Goal: Task Accomplishment & Management: Manage account settings

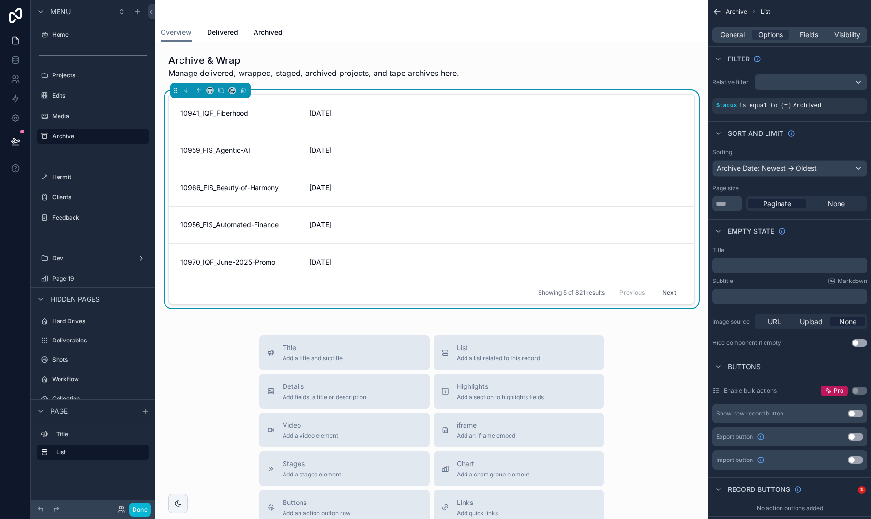
scroll to position [29, 0]
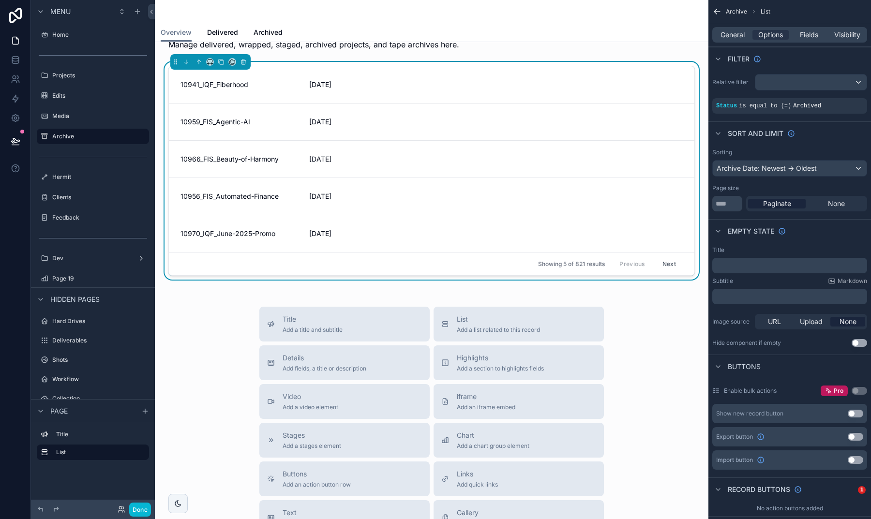
click at [812, 41] on div "General Options Fields Visibility" at bounding box center [789, 34] width 155 height 15
click at [809, 30] on span "Fields" at bounding box center [809, 35] width 18 height 10
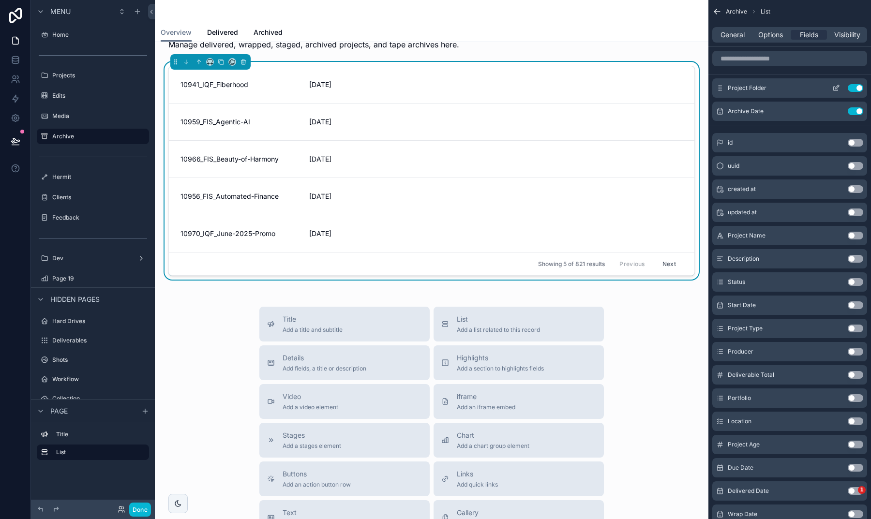
click at [837, 87] on icon "scrollable content" at bounding box center [836, 88] width 8 height 8
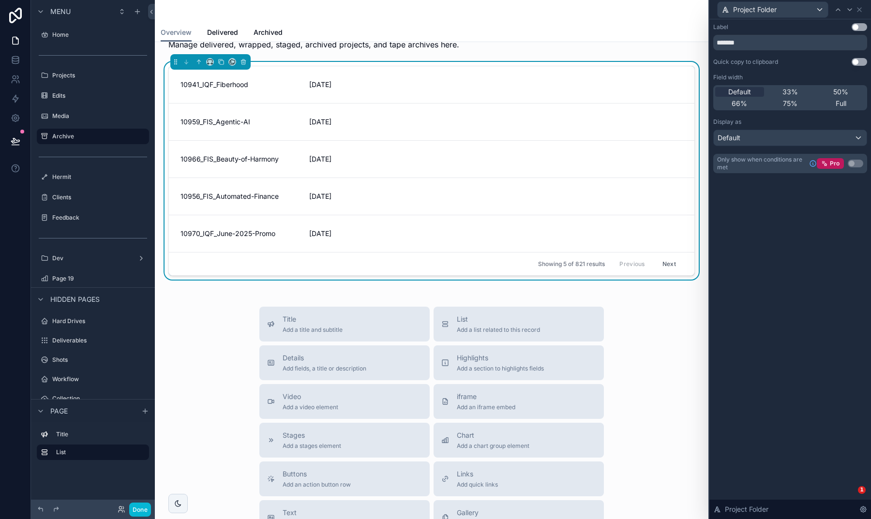
click at [862, 31] on div "Label Use setting *******" at bounding box center [790, 36] width 154 height 27
click at [859, 24] on button "Use setting" at bounding box center [859, 27] width 15 height 8
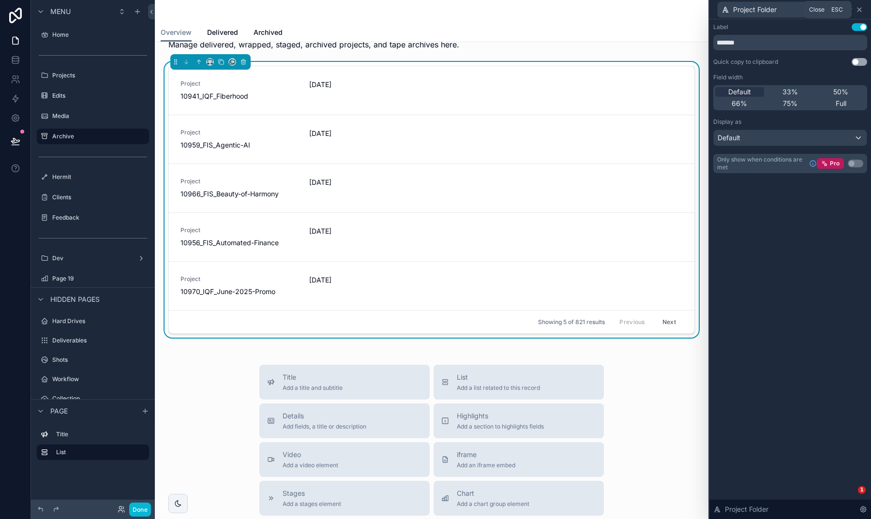
click at [858, 8] on icon at bounding box center [859, 10] width 8 height 8
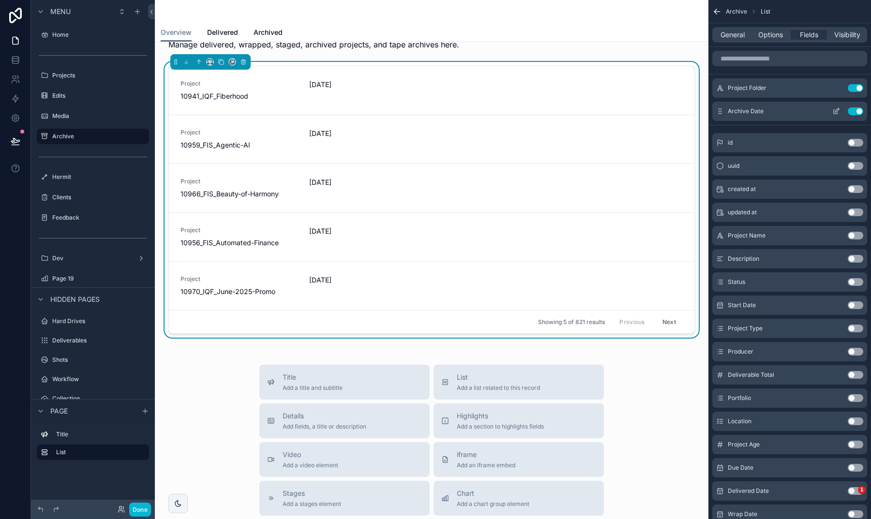
click at [836, 111] on icon "scrollable content" at bounding box center [836, 111] width 8 height 8
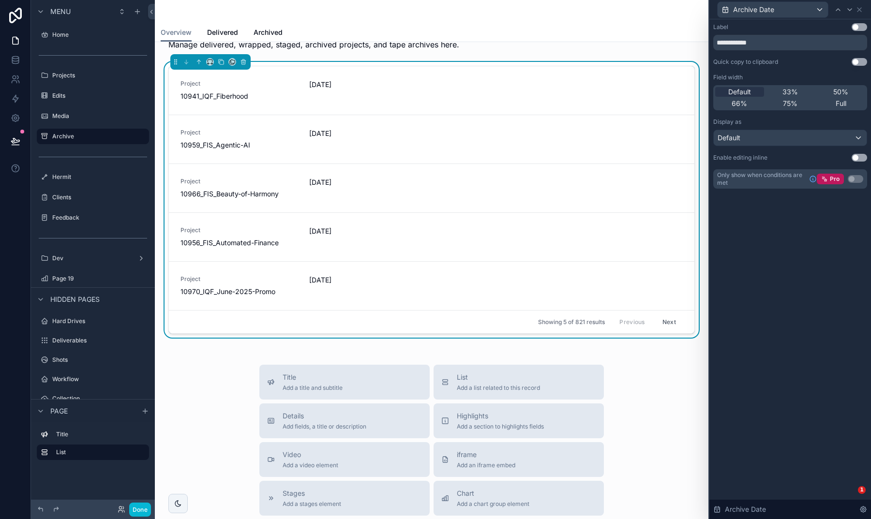
click at [860, 27] on button "Use setting" at bounding box center [859, 27] width 15 height 8
click at [862, 8] on icon at bounding box center [859, 10] width 8 height 8
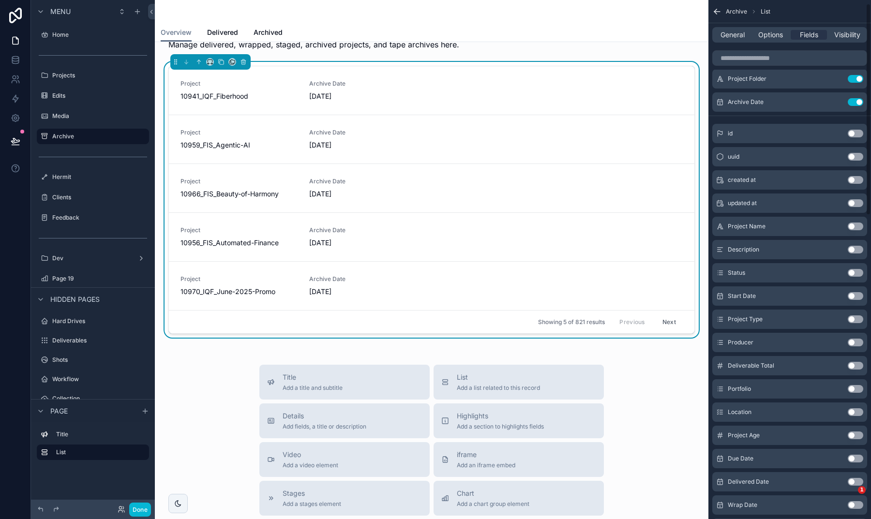
scroll to position [0, 0]
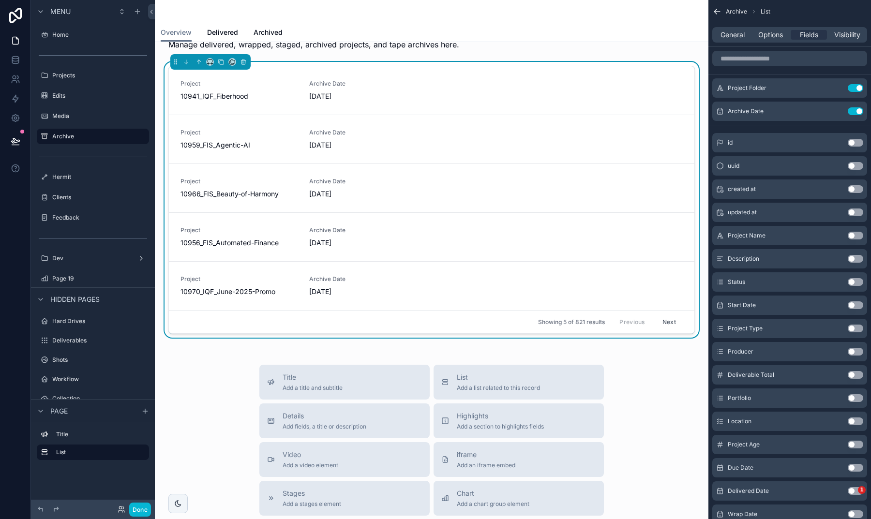
click at [854, 330] on button "Use setting" at bounding box center [855, 329] width 15 height 8
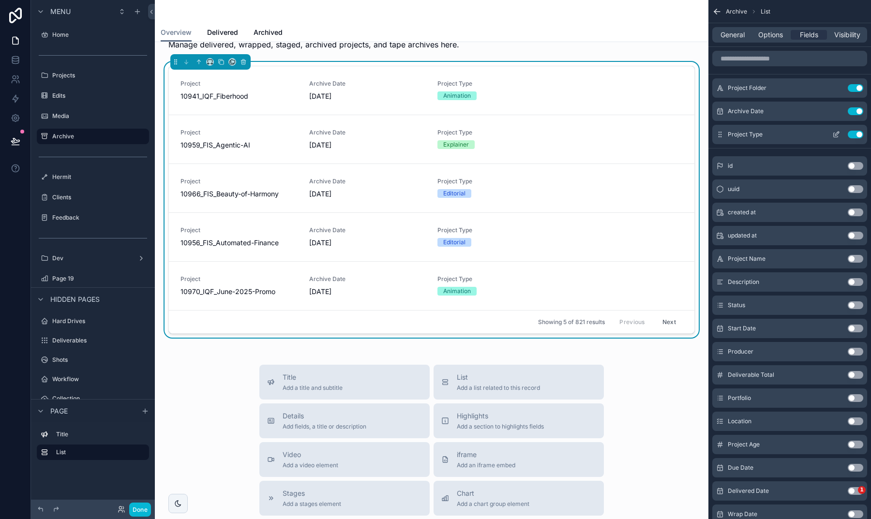
click at [853, 135] on button "Use setting" at bounding box center [855, 135] width 15 height 8
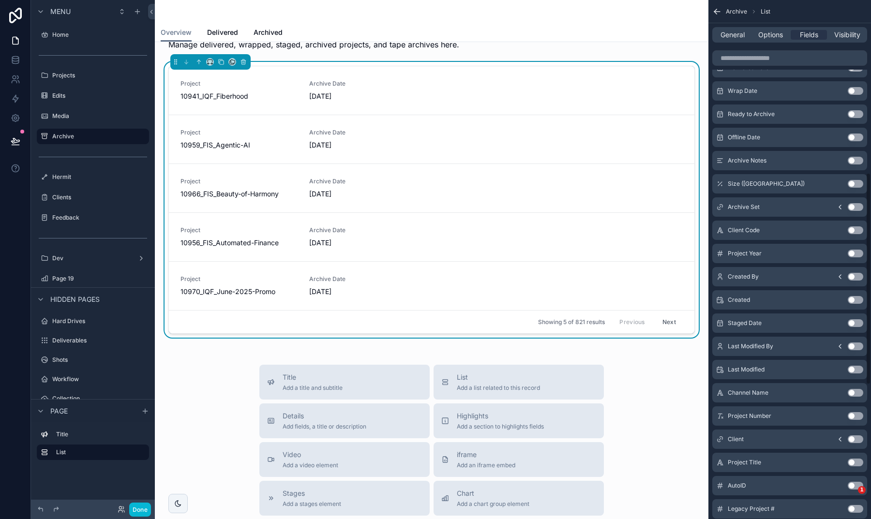
scroll to position [438, 0]
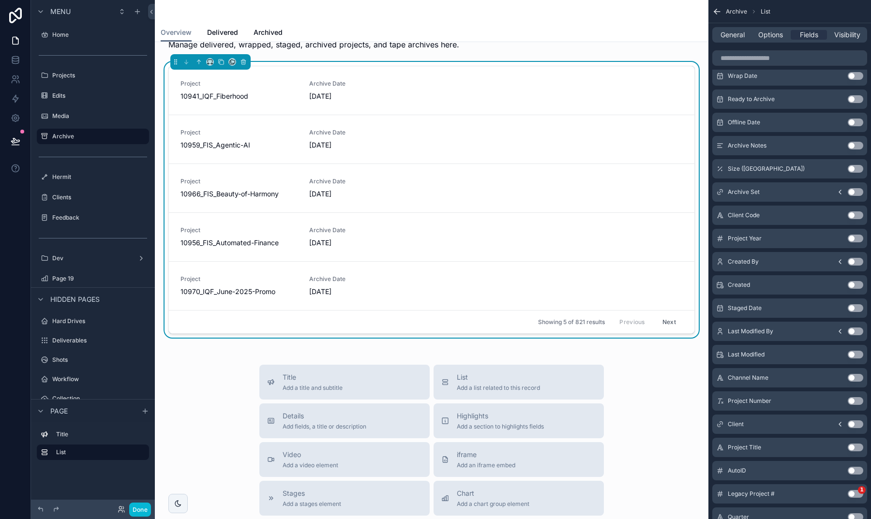
click at [851, 423] on button "Use setting" at bounding box center [855, 424] width 15 height 8
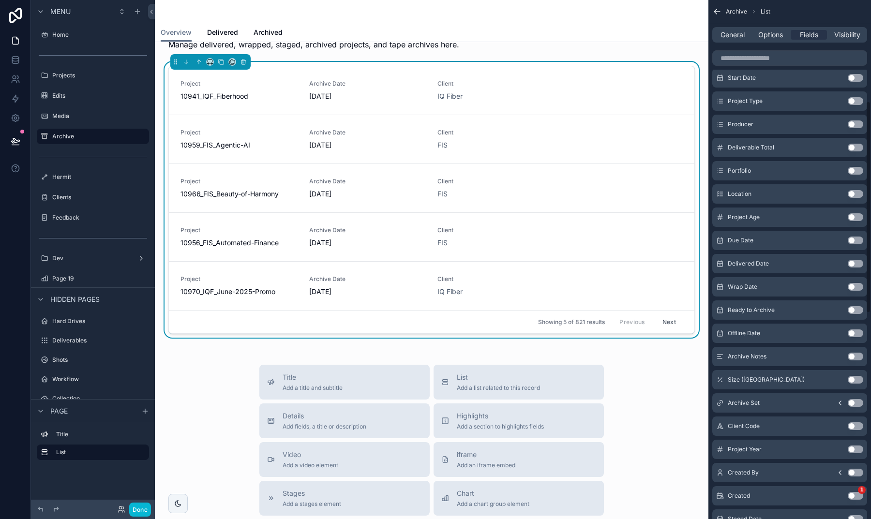
scroll to position [240, 0]
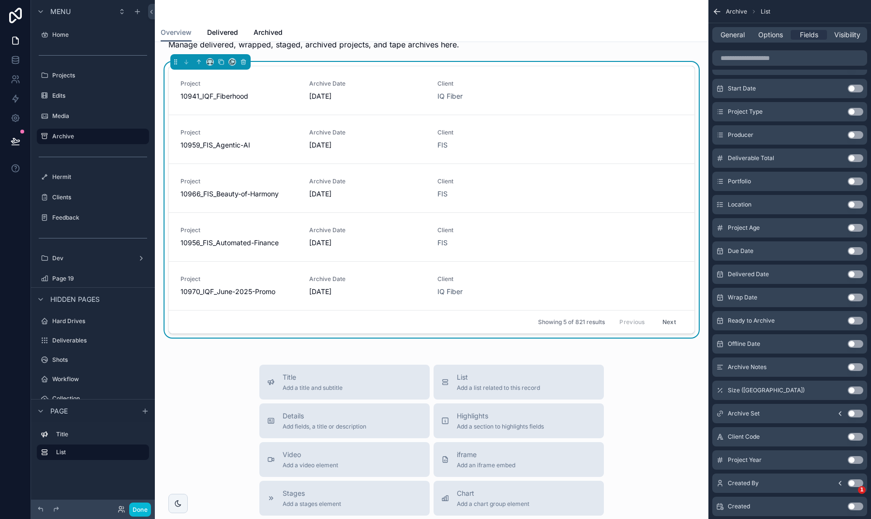
click at [855, 276] on button "Use setting" at bounding box center [855, 274] width 15 height 8
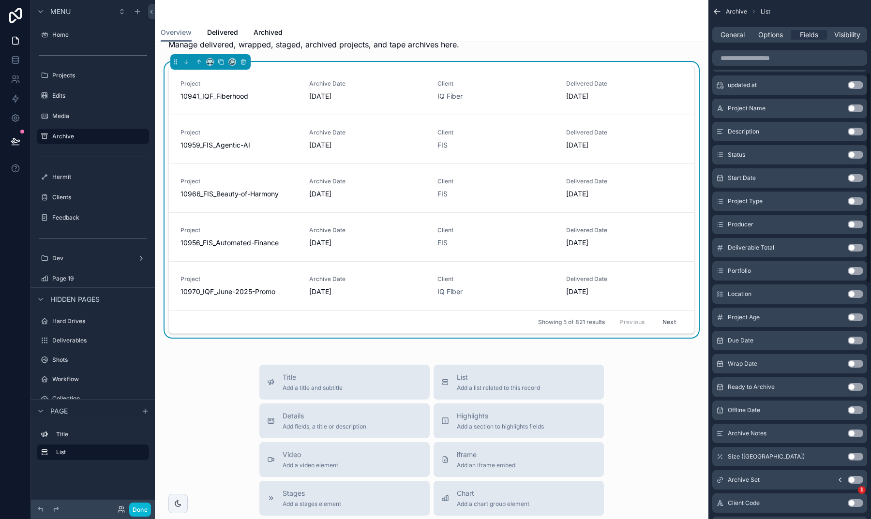
scroll to position [164, 0]
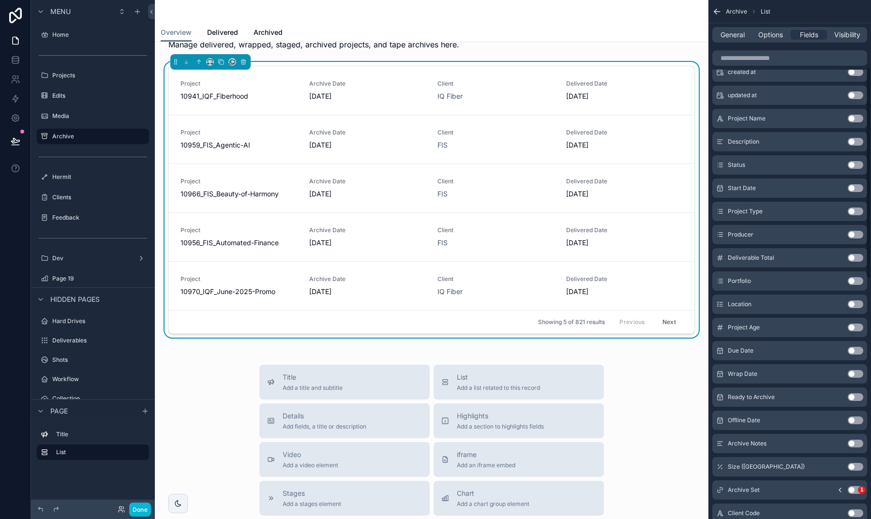
click at [856, 188] on button "Use setting" at bounding box center [855, 188] width 15 height 8
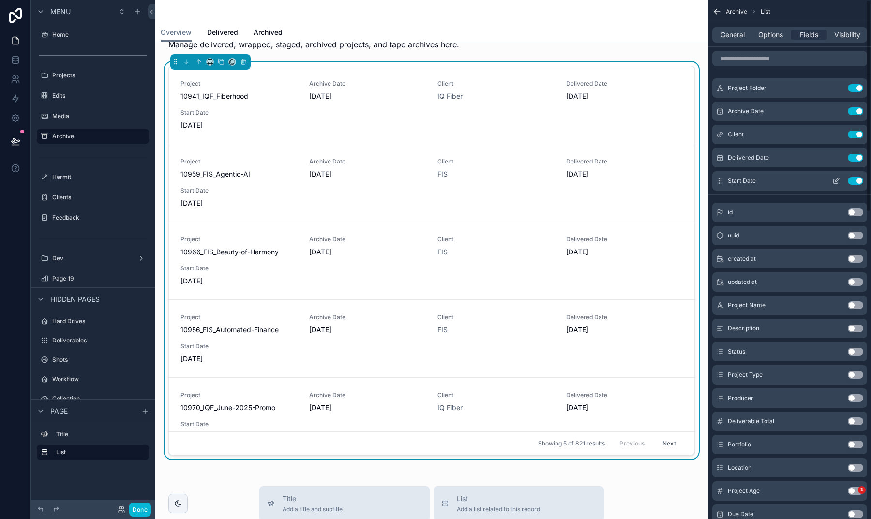
scroll to position [0, 0]
click at [857, 183] on button "Use setting" at bounding box center [855, 181] width 15 height 8
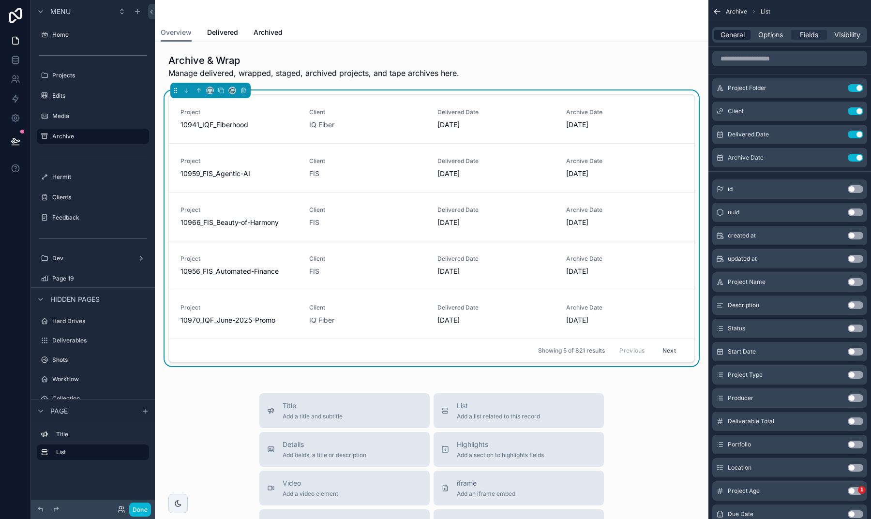
click at [741, 38] on span "General" at bounding box center [732, 35] width 24 height 10
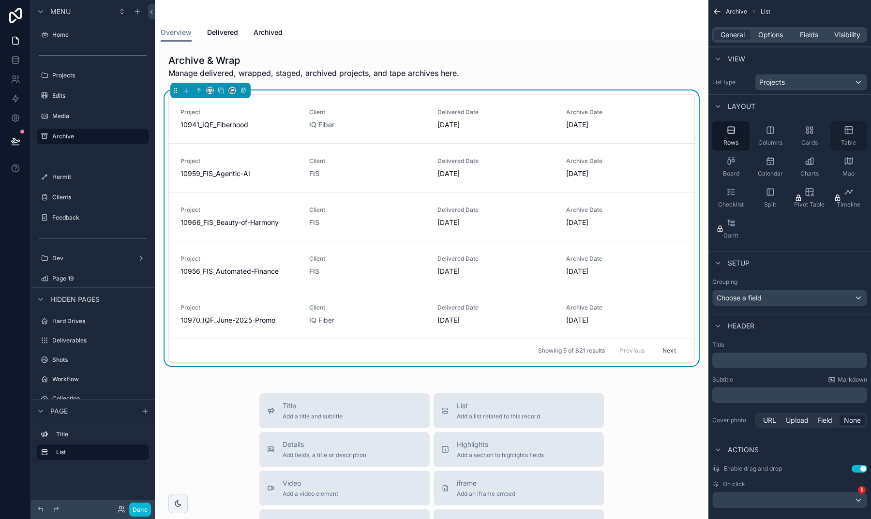
click at [851, 141] on span "Table" at bounding box center [848, 143] width 15 height 8
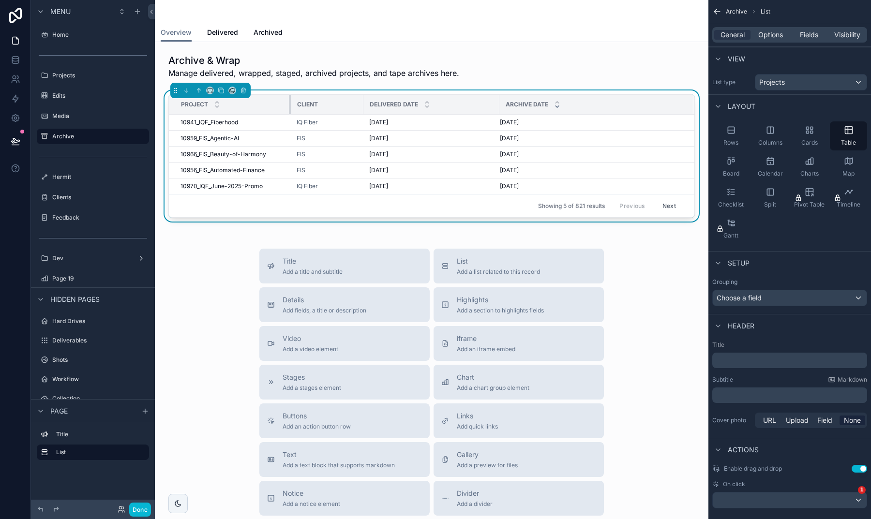
drag, startPoint x: 359, startPoint y: 106, endPoint x: 289, endPoint y: 112, distance: 70.4
click at [289, 112] on div "scrollable content" at bounding box center [291, 104] width 4 height 19
click at [729, 129] on icon "scrollable content" at bounding box center [731, 130] width 10 height 10
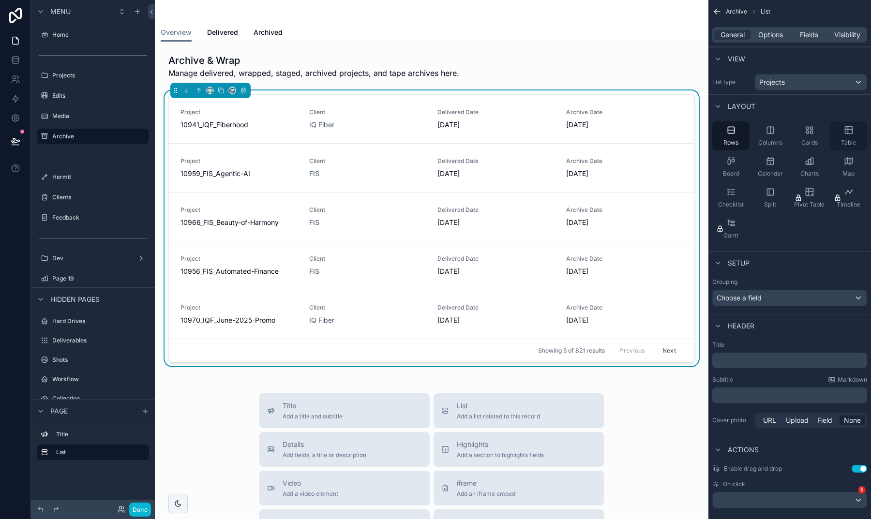
click at [854, 132] on div "Table" at bounding box center [848, 135] width 37 height 29
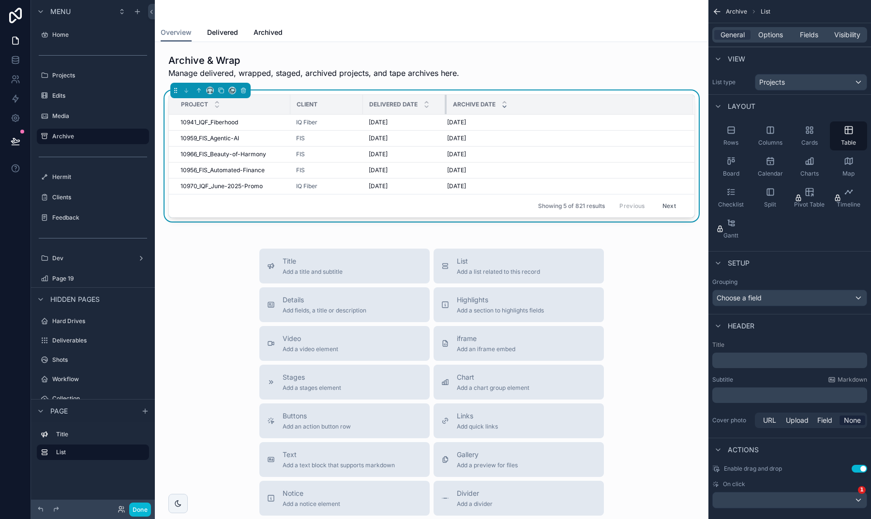
drag, startPoint x: 498, startPoint y: 105, endPoint x: 443, endPoint y: 107, distance: 54.8
click at [445, 107] on div "scrollable content" at bounding box center [447, 104] width 4 height 19
click at [804, 33] on span "Fields" at bounding box center [809, 35] width 18 height 10
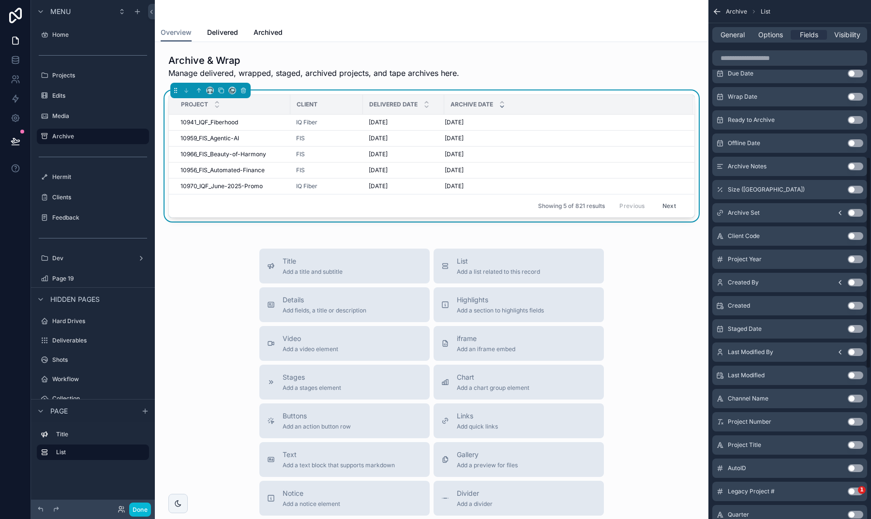
scroll to position [313, 0]
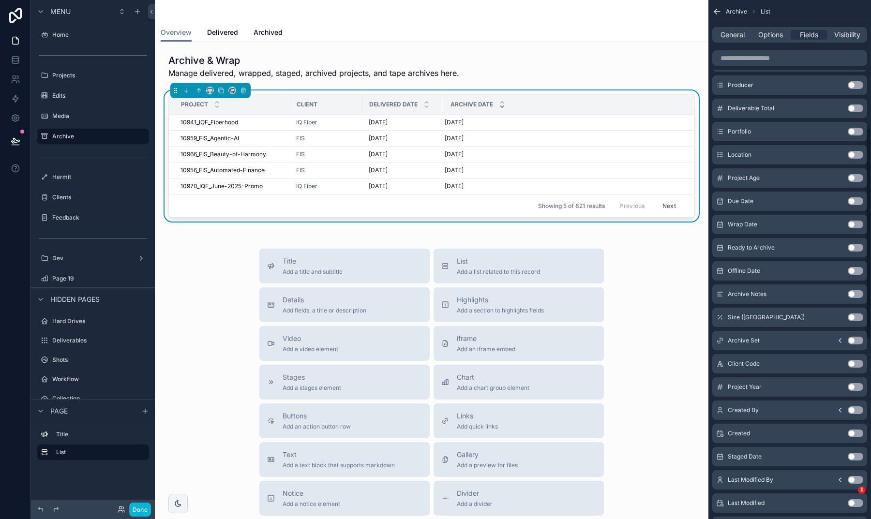
click at [857, 342] on button "Use setting" at bounding box center [855, 341] width 15 height 8
drag, startPoint x: 577, startPoint y: 104, endPoint x: 535, endPoint y: 103, distance: 42.1
click at [537, 103] on div "scrollable content" at bounding box center [539, 104] width 4 height 19
click at [855, 340] on button "Use setting" at bounding box center [855, 341] width 15 height 8
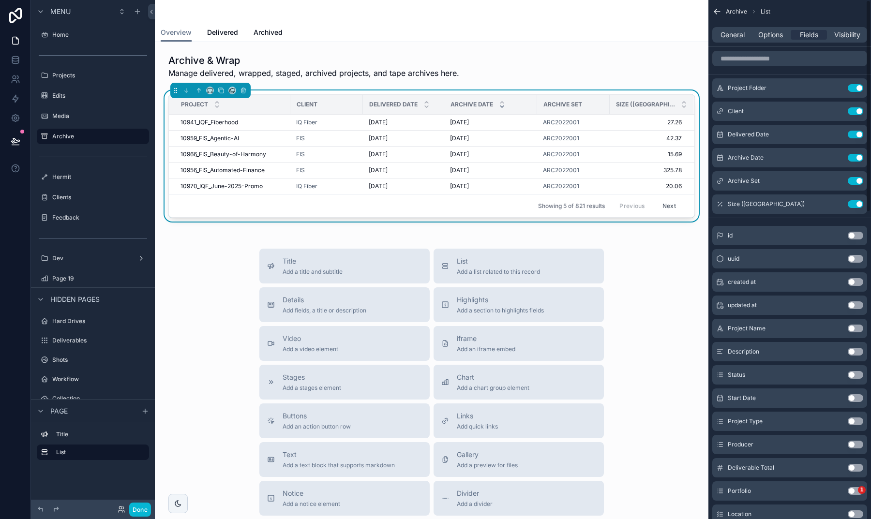
scroll to position [0, 0]
click at [854, 399] on button "Use setting" at bounding box center [855, 398] width 15 height 8
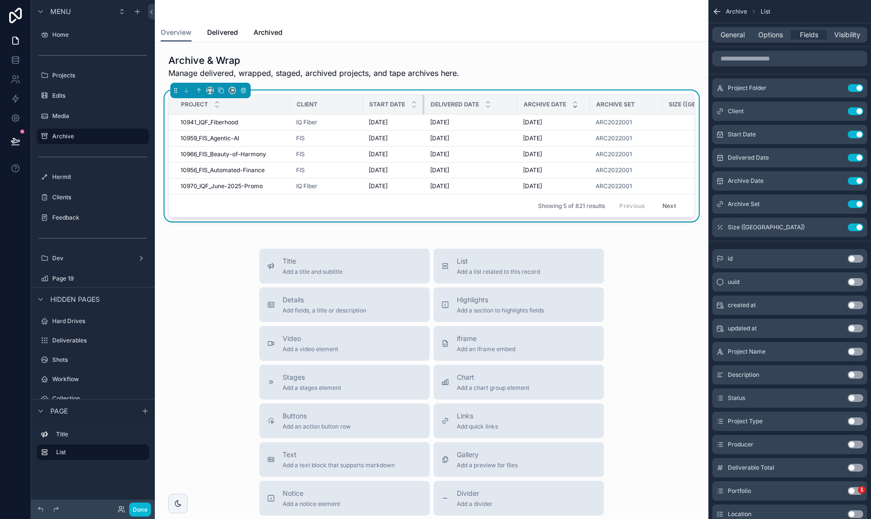
drag, startPoint x: 442, startPoint y: 103, endPoint x: 422, endPoint y: 103, distance: 19.8
click at [422, 103] on div "scrollable content" at bounding box center [424, 104] width 4 height 19
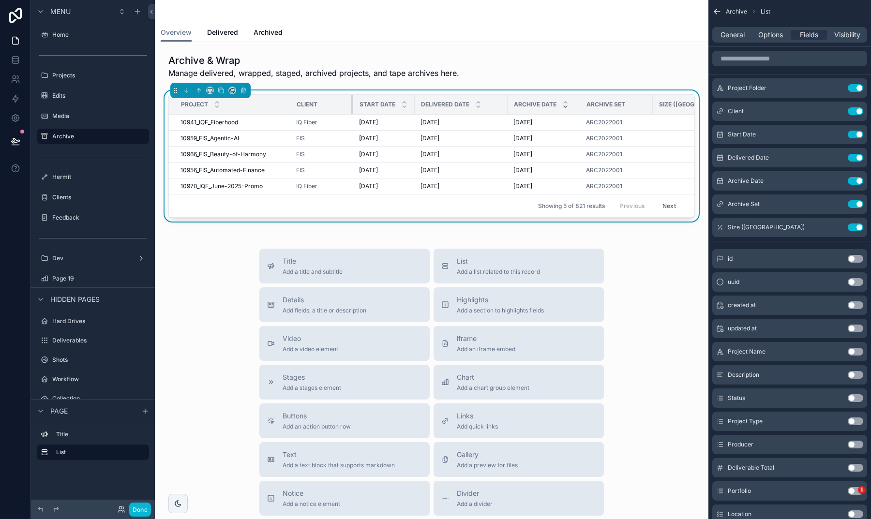
drag, startPoint x: 361, startPoint y: 105, endPoint x: 352, endPoint y: 105, distance: 9.7
click at [352, 105] on div "scrollable content" at bounding box center [353, 104] width 4 height 19
drag, startPoint x: 506, startPoint y: 103, endPoint x: 492, endPoint y: 103, distance: 14.0
click at [496, 103] on div "scrollable content" at bounding box center [498, 104] width 4 height 19
drag, startPoint x: 639, startPoint y: 104, endPoint x: 626, endPoint y: 104, distance: 13.1
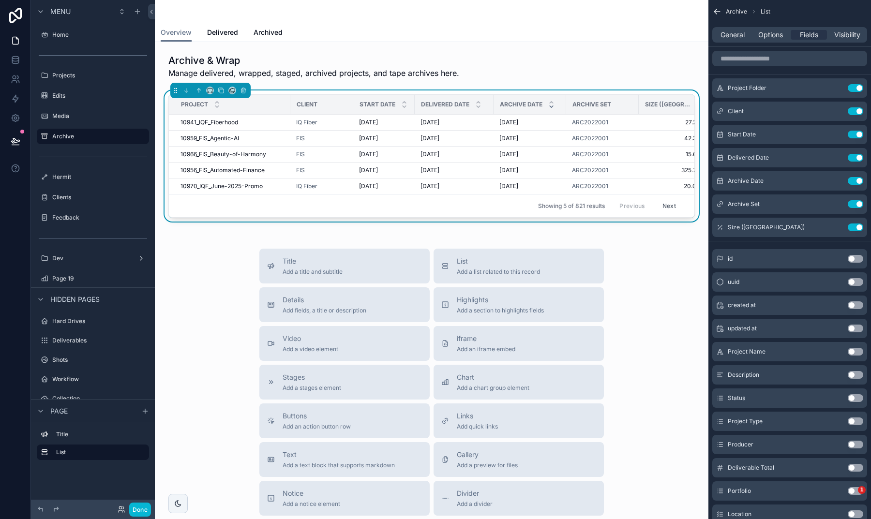
click at [626, 104] on tr "Project Client Start Date Delivered Date Archive Date Archive Set Size ([GEOGRA…" at bounding box center [440, 105] width 543 height 20
drag, startPoint x: 638, startPoint y: 103, endPoint x: 621, endPoint y: 103, distance: 16.9
click at [621, 103] on div "scrollable content" at bounding box center [622, 104] width 4 height 19
click at [763, 37] on span "Options" at bounding box center [770, 35] width 25 height 10
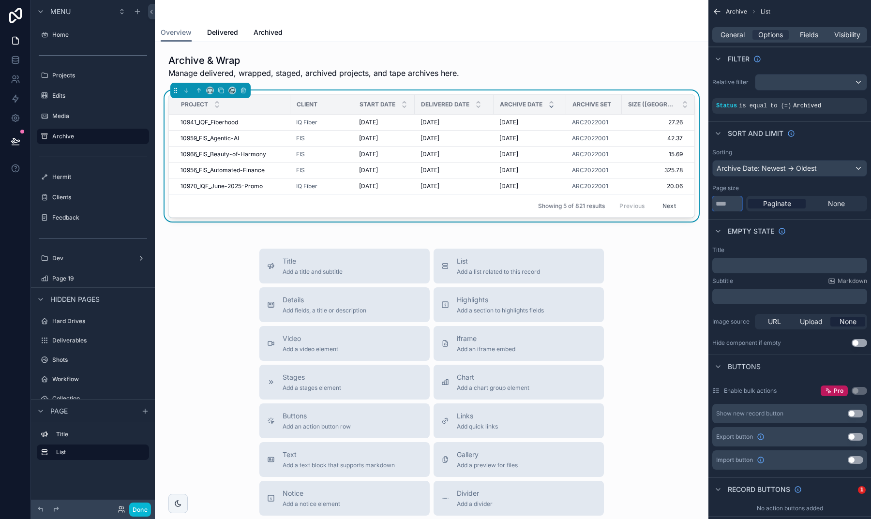
drag, startPoint x: 726, startPoint y: 202, endPoint x: 705, endPoint y: 199, distance: 20.5
click at [706, 199] on div "Jump to... K Home Projects Edits Media Archive Hermit Clients Feedback Dev Page…" at bounding box center [513, 259] width 716 height 519
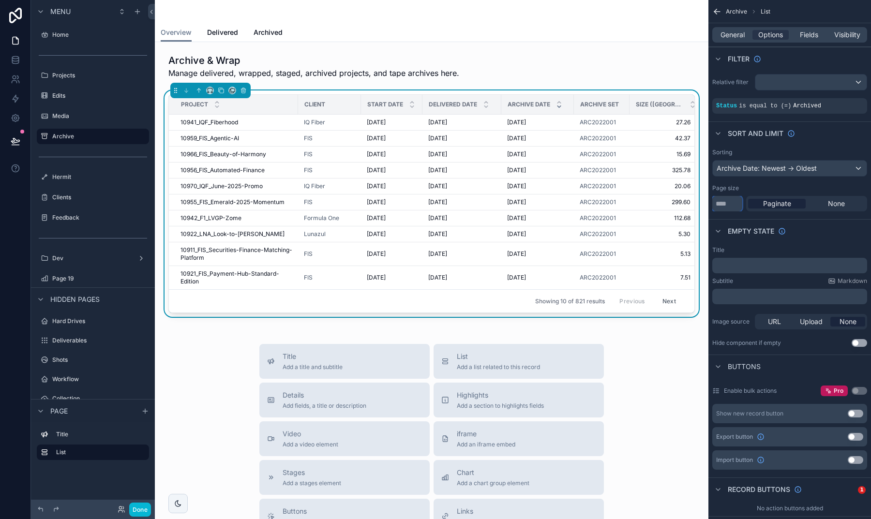
drag, startPoint x: 728, startPoint y: 204, endPoint x: 714, endPoint y: 204, distance: 13.5
click at [715, 204] on input "**" at bounding box center [727, 203] width 30 height 15
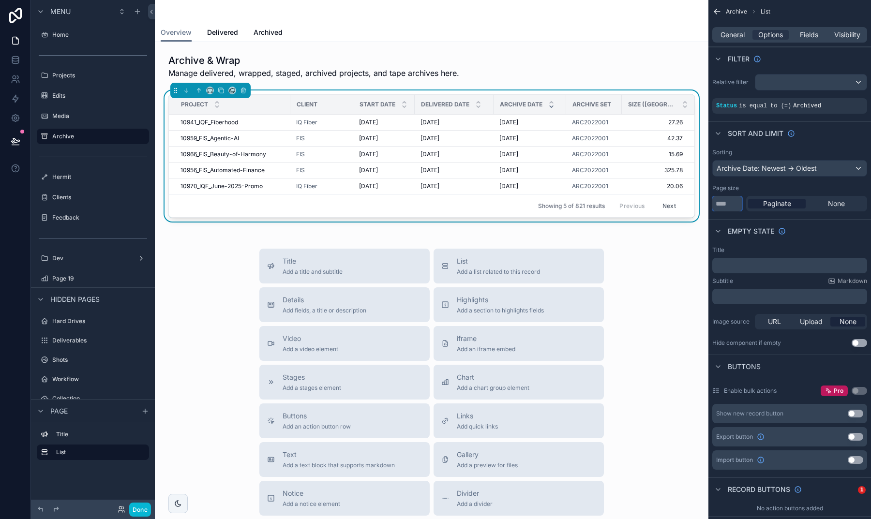
type input "*"
click at [772, 219] on div "Empty state" at bounding box center [789, 230] width 163 height 23
click at [804, 166] on div "Archive Date: Newest -> Oldest" at bounding box center [790, 168] width 154 height 15
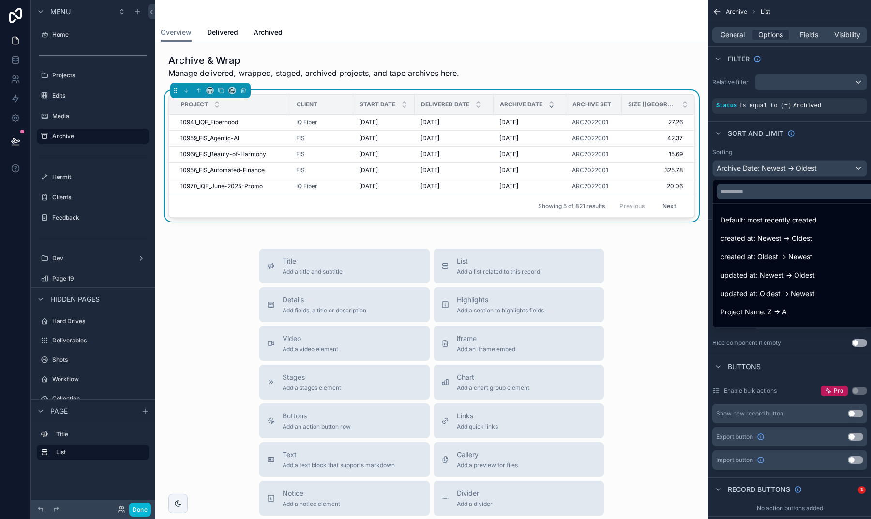
click at [804, 147] on div "scrollable content" at bounding box center [435, 259] width 871 height 519
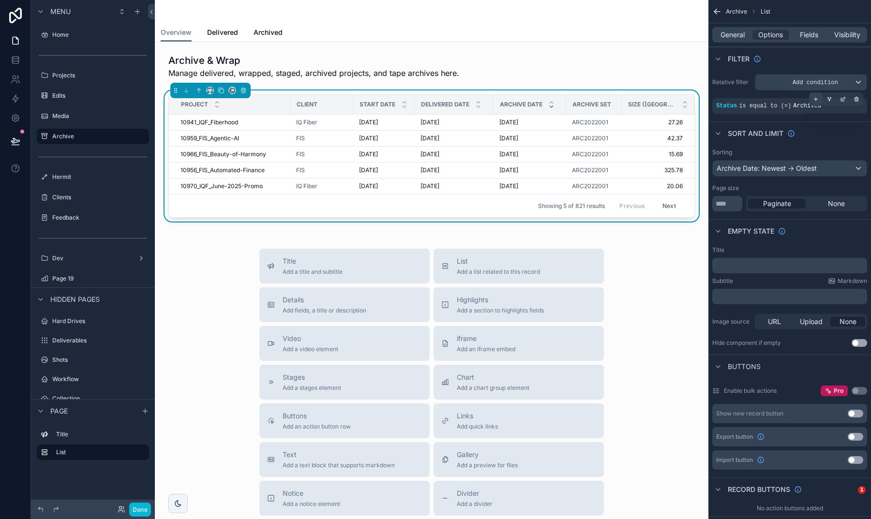
click at [814, 98] on icon "scrollable content" at bounding box center [816, 99] width 6 height 6
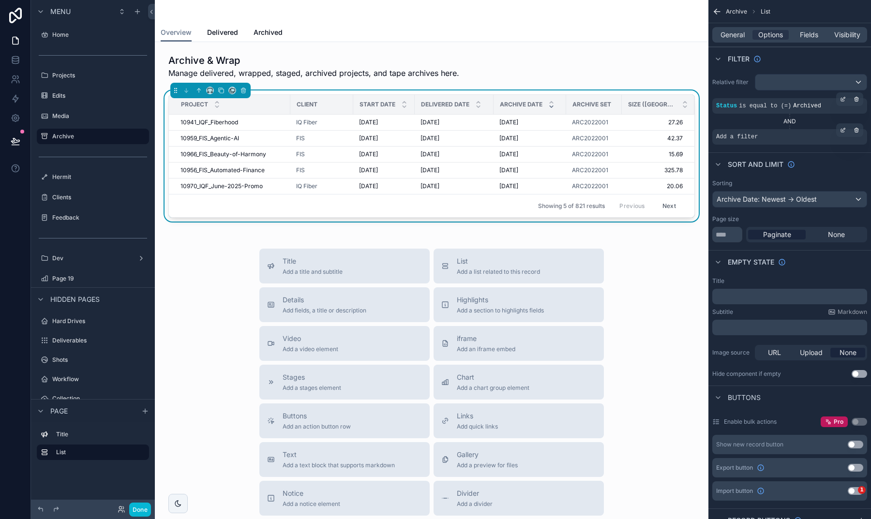
click at [757, 139] on span "Add a filter" at bounding box center [737, 137] width 42 height 8
click at [842, 129] on icon "scrollable content" at bounding box center [843, 130] width 6 height 6
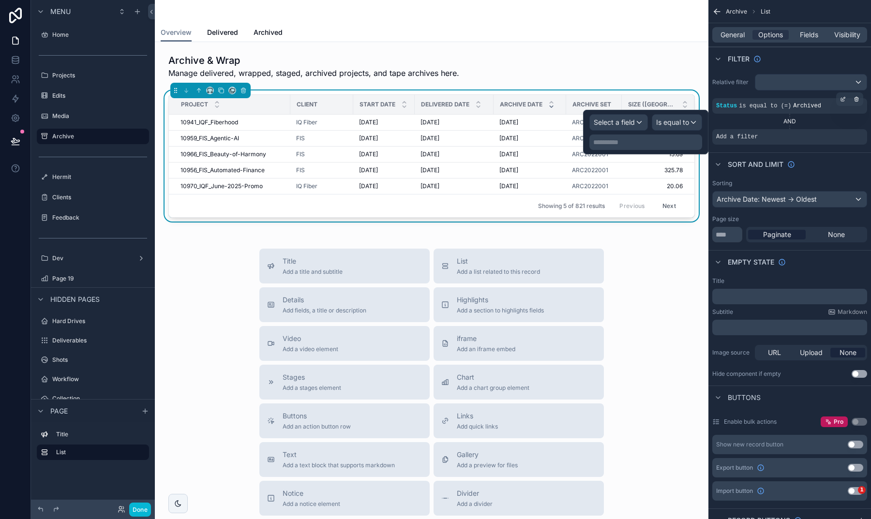
click at [622, 126] on span "Select a field" at bounding box center [614, 123] width 41 height 10
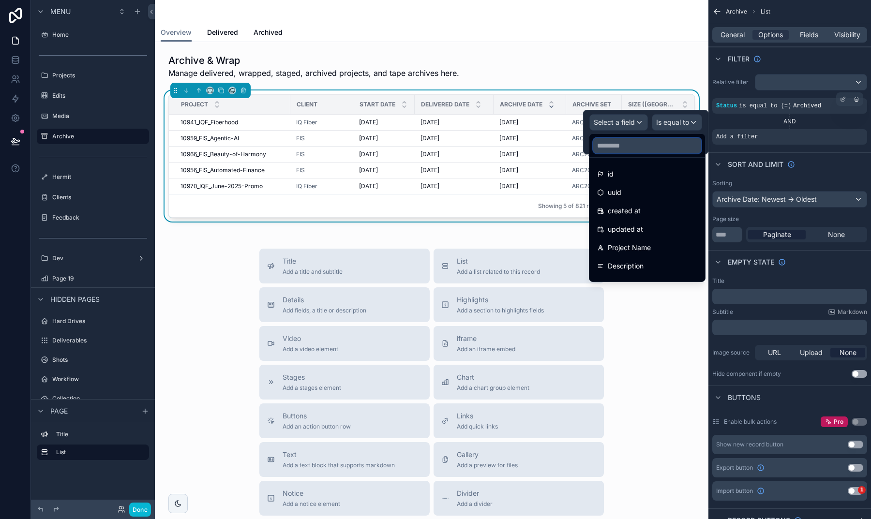
click at [622, 145] on input "text" at bounding box center [647, 145] width 108 height 15
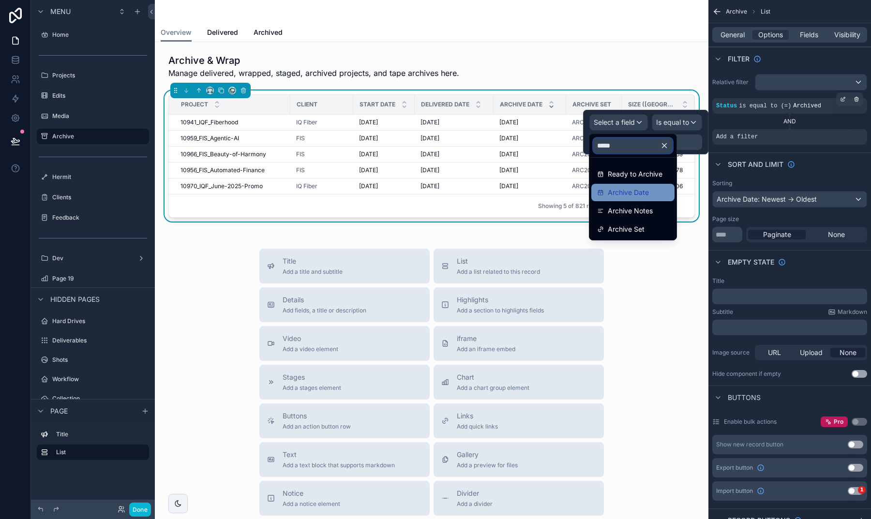
type input "*****"
click at [620, 195] on span "Archive Date" at bounding box center [628, 193] width 41 height 12
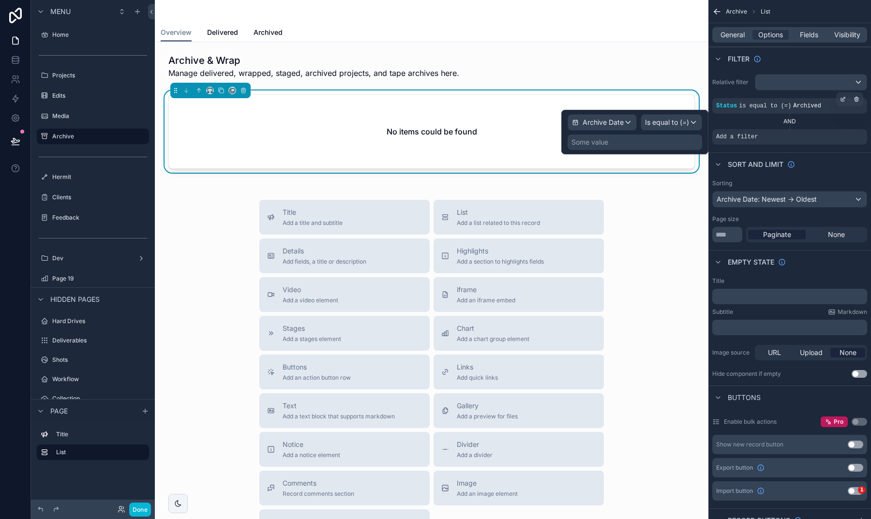
click at [654, 122] on span "Is equal to (=)" at bounding box center [667, 123] width 44 height 10
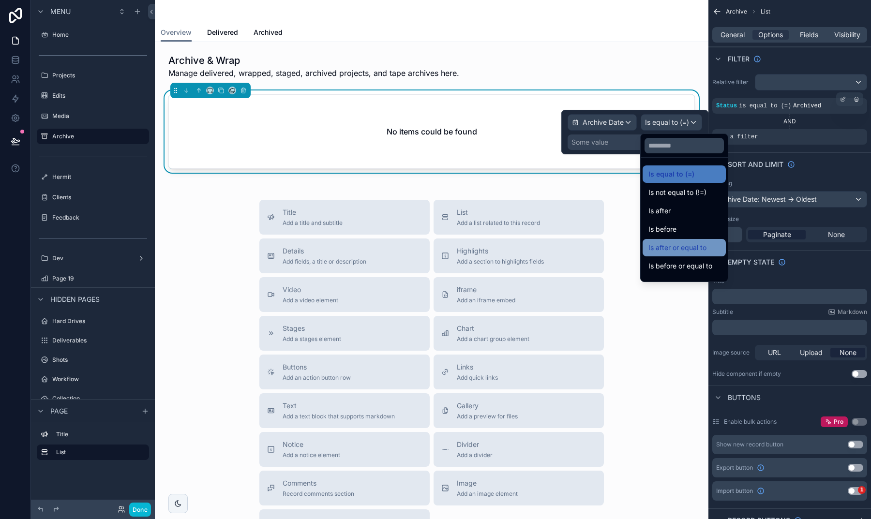
click at [678, 247] on span "Is after or equal to" at bounding box center [677, 248] width 58 height 12
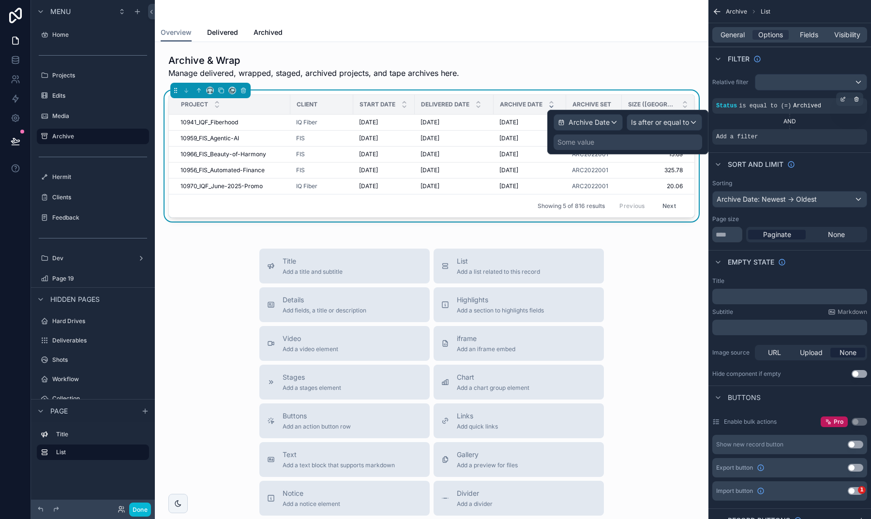
click at [623, 143] on div "Some value" at bounding box center [628, 142] width 149 height 15
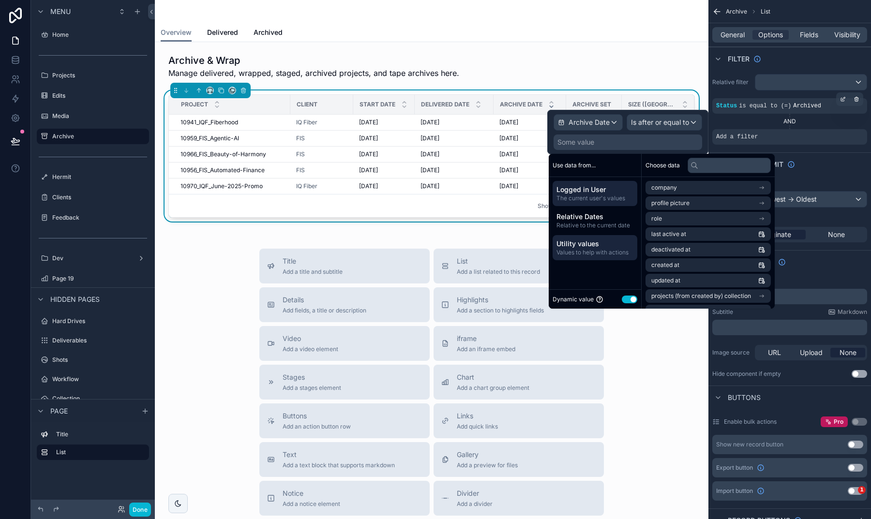
click at [615, 236] on div "Utility values Values to help with actions" at bounding box center [595, 247] width 85 height 25
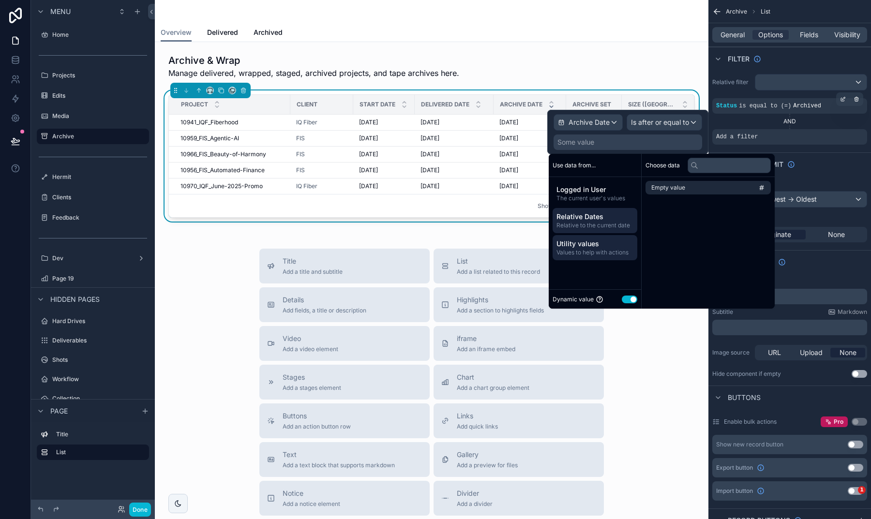
click at [606, 222] on span "Relative to the current date" at bounding box center [594, 226] width 77 height 8
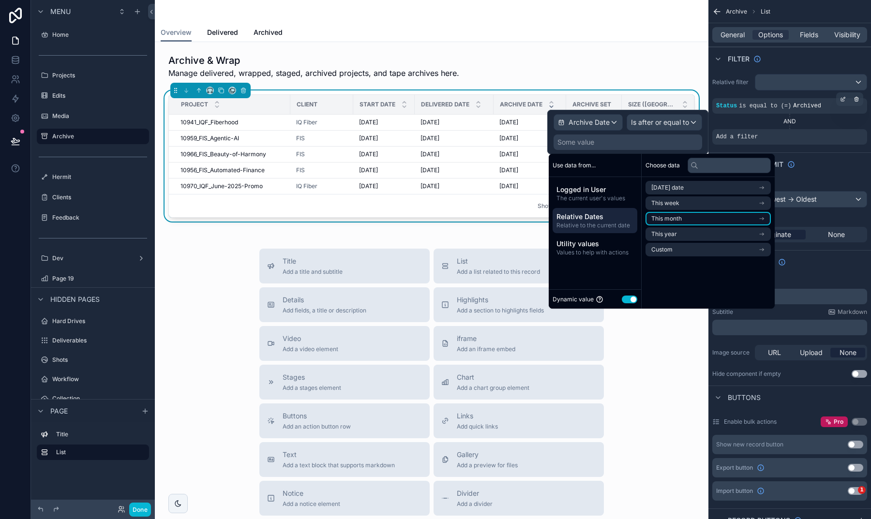
click at [663, 213] on li "This month" at bounding box center [707, 219] width 125 height 14
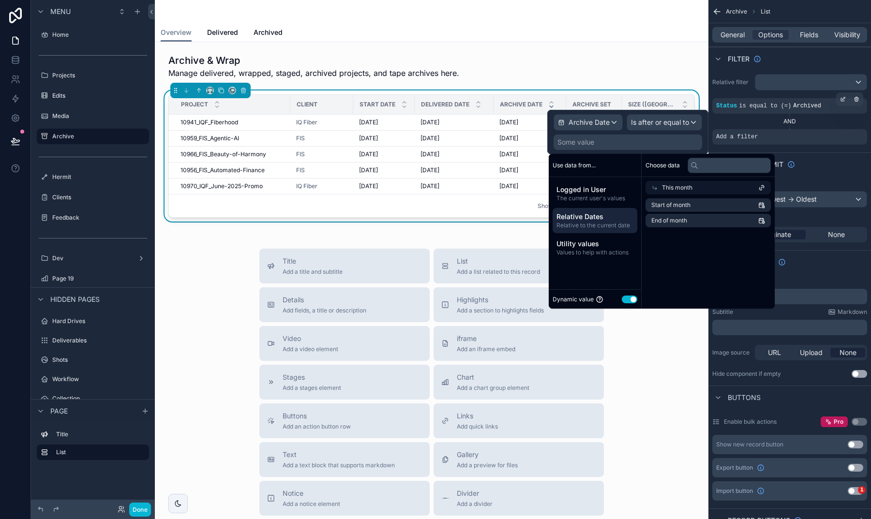
click at [667, 185] on span "This month" at bounding box center [677, 188] width 30 height 8
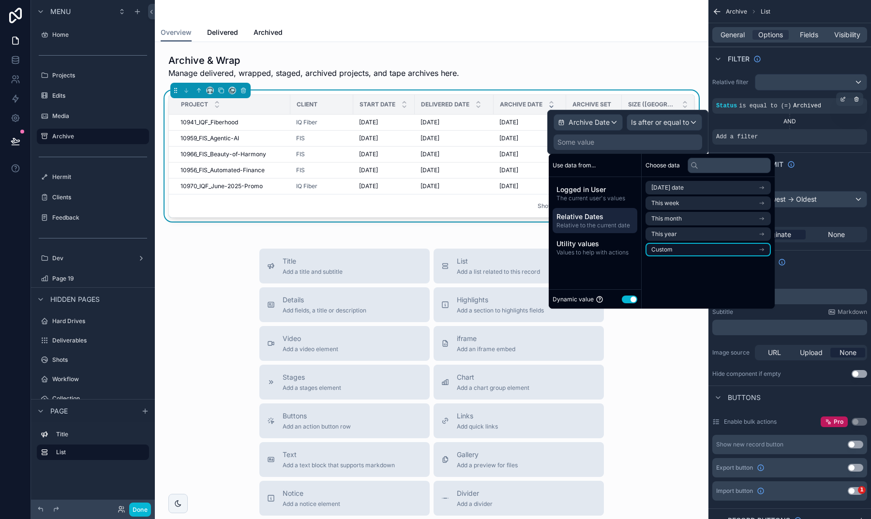
click at [673, 246] on li "Custom" at bounding box center [707, 250] width 125 height 14
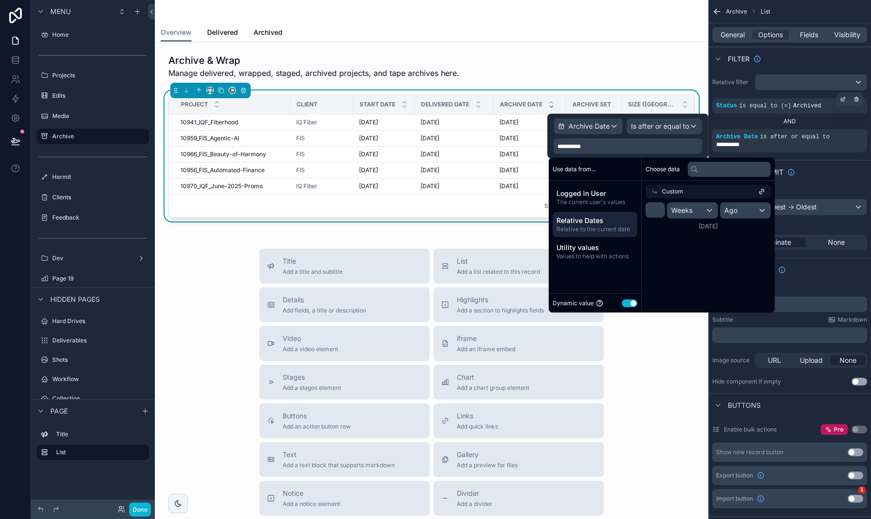
click at [685, 209] on span "Weeks" at bounding box center [681, 211] width 21 height 10
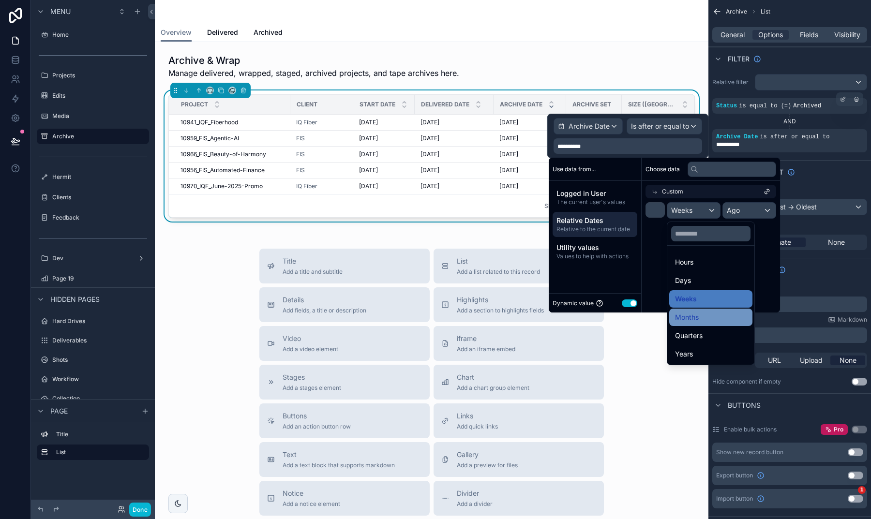
click at [693, 313] on span "Months" at bounding box center [687, 318] width 24 height 12
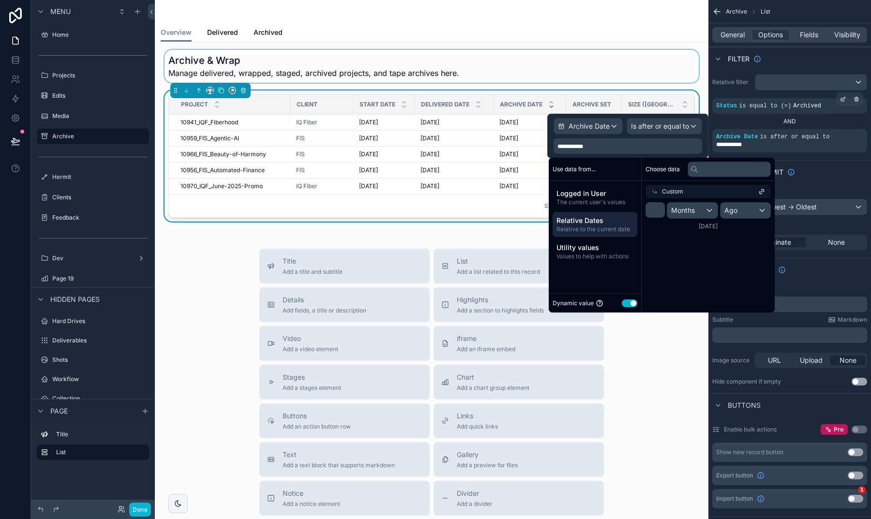
click at [686, 81] on div "scrollable content" at bounding box center [432, 66] width 538 height 33
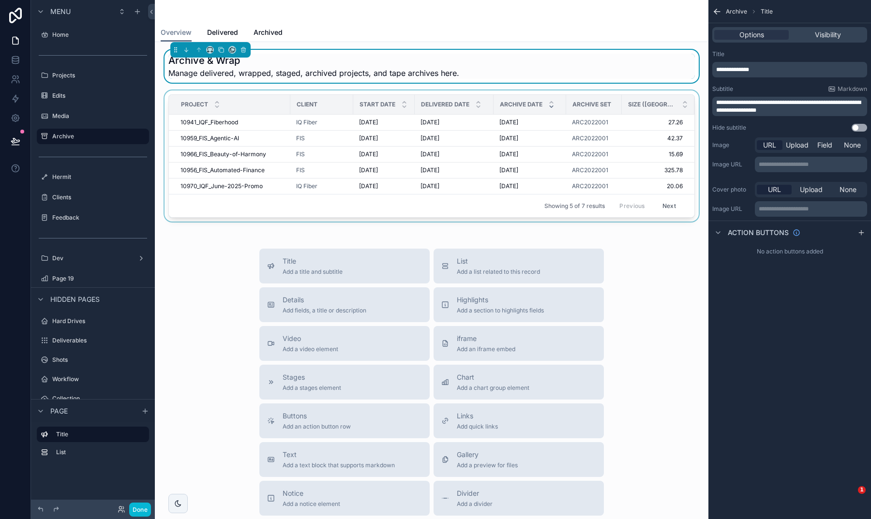
click at [672, 93] on div "scrollable content" at bounding box center [432, 157] width 538 height 135
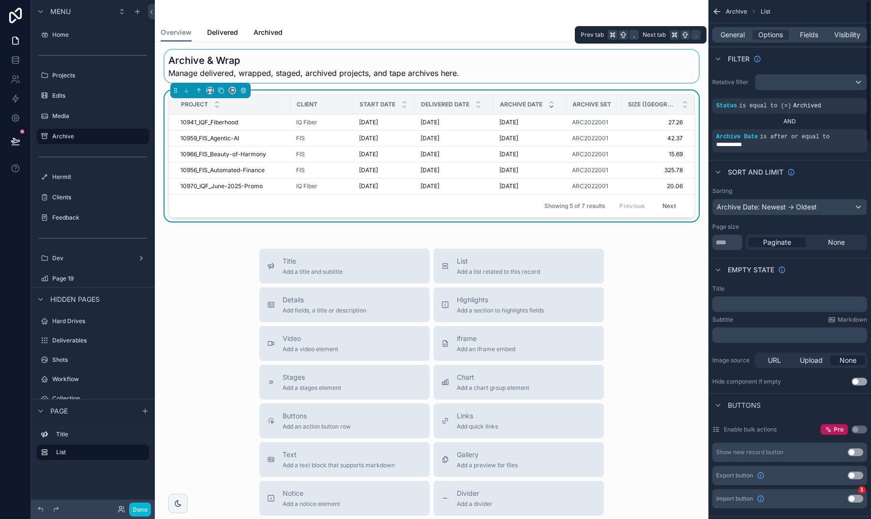
click at [728, 42] on div "General Options Fields Visibility" at bounding box center [789, 34] width 155 height 15
click at [730, 35] on span "General" at bounding box center [732, 35] width 24 height 10
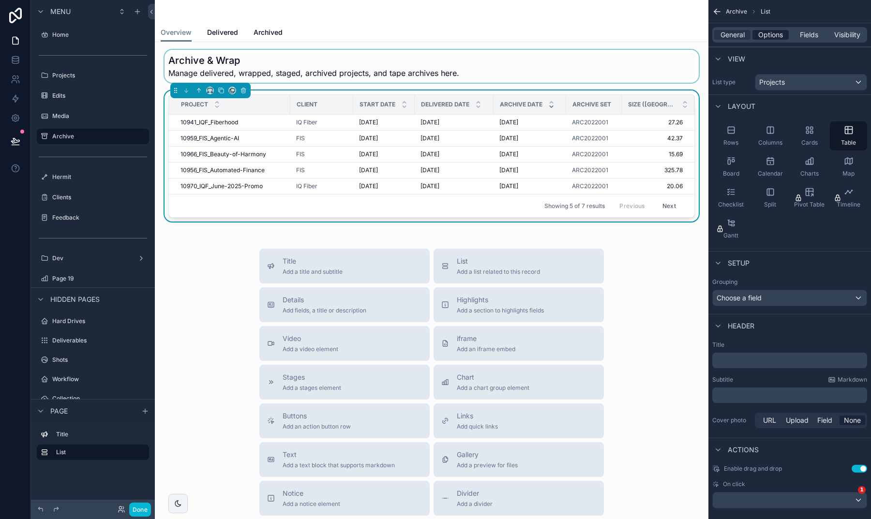
click at [754, 37] on div "Options" at bounding box center [770, 35] width 36 height 10
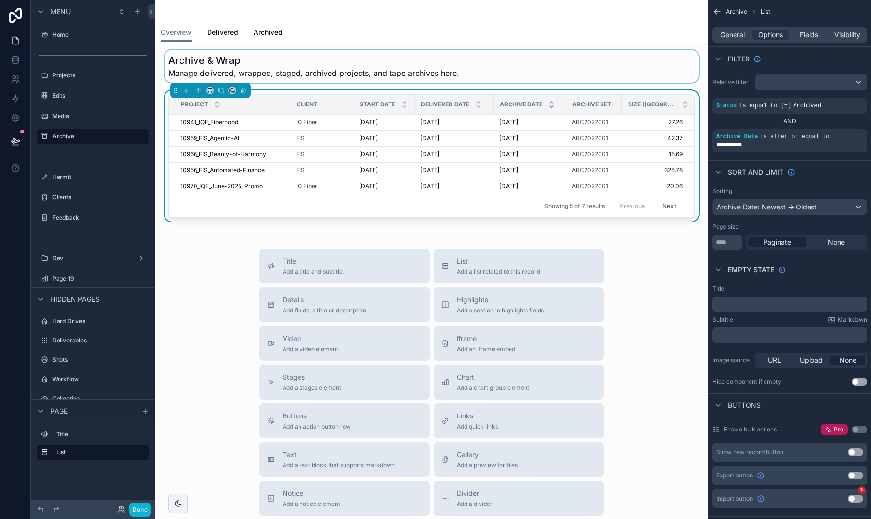
click at [734, 41] on div "General Options Fields Visibility" at bounding box center [789, 34] width 155 height 15
click at [732, 36] on span "General" at bounding box center [732, 35] width 24 height 10
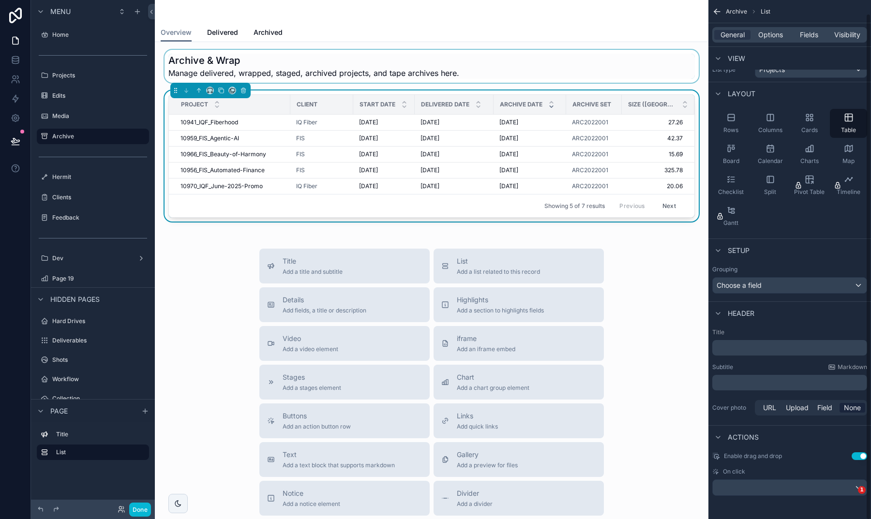
scroll to position [13, 0]
click at [758, 346] on p "﻿" at bounding box center [790, 348] width 149 height 10
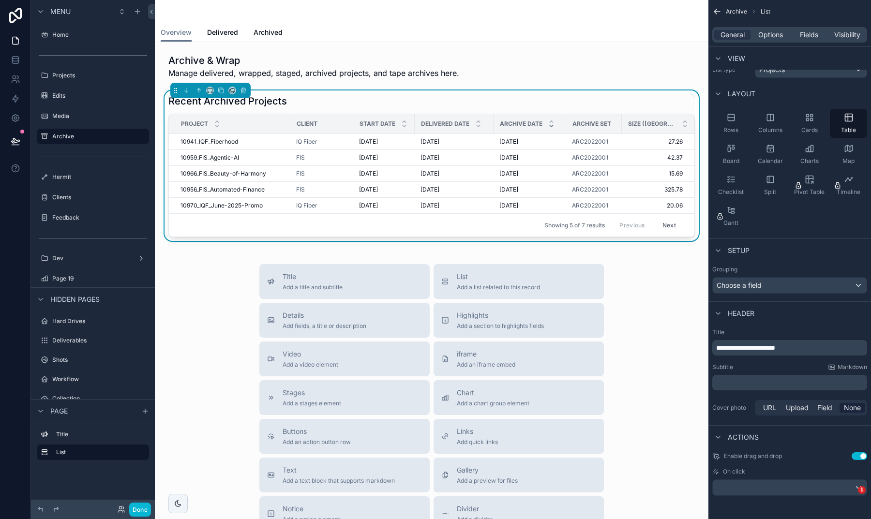
click at [687, 360] on div "Title Add a title and subtitle List Add a list related to this record Details A…" at bounding box center [432, 436] width 538 height 345
click at [855, 511] on div "**********" at bounding box center [789, 253] width 163 height 532
click at [739, 348] on span "**********" at bounding box center [745, 348] width 59 height 7
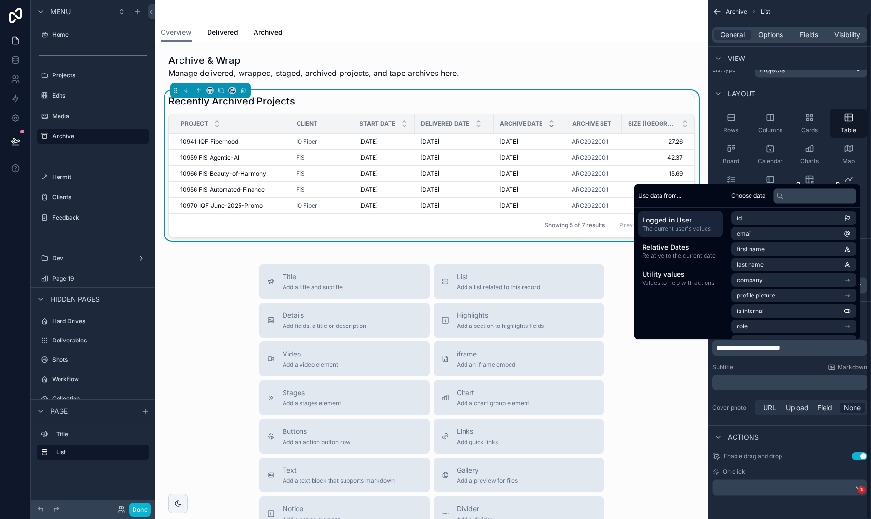
click at [788, 372] on div "Subtitle Markdown ﻿" at bounding box center [789, 376] width 155 height 27
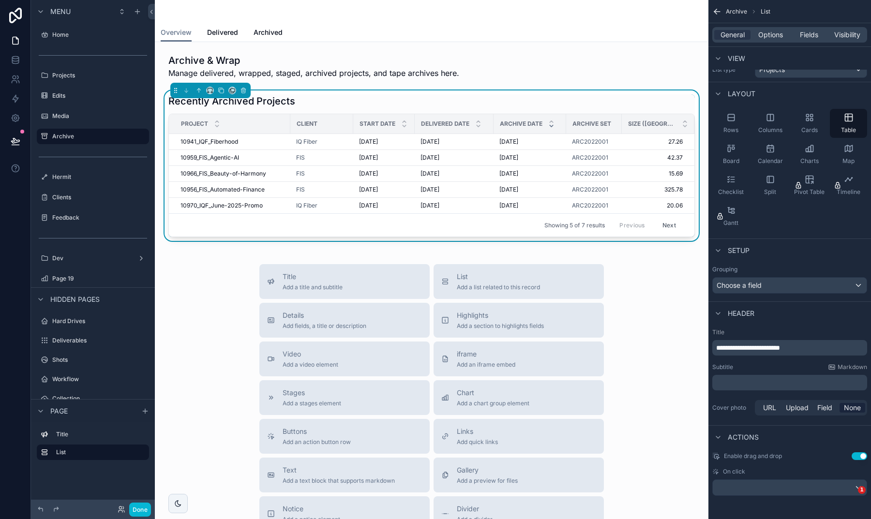
scroll to position [0, 0]
click at [853, 459] on button "Use setting" at bounding box center [859, 456] width 15 height 8
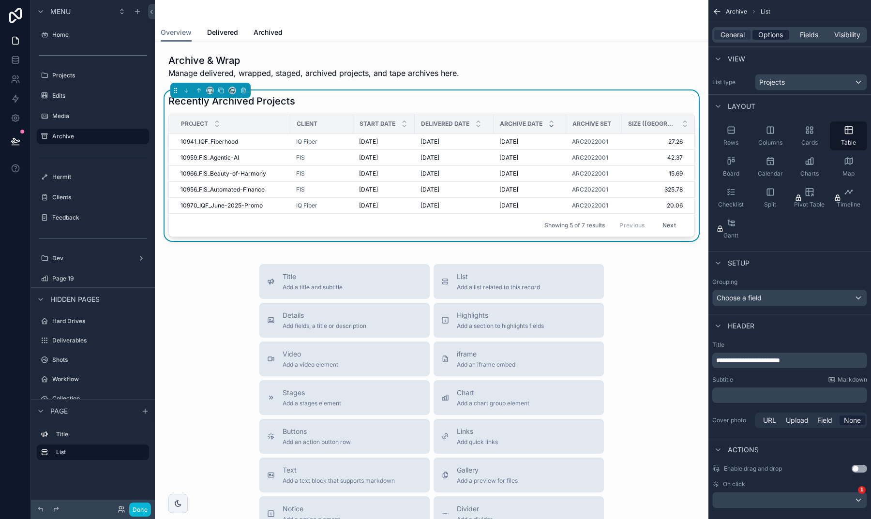
click at [771, 33] on span "Options" at bounding box center [770, 35] width 25 height 10
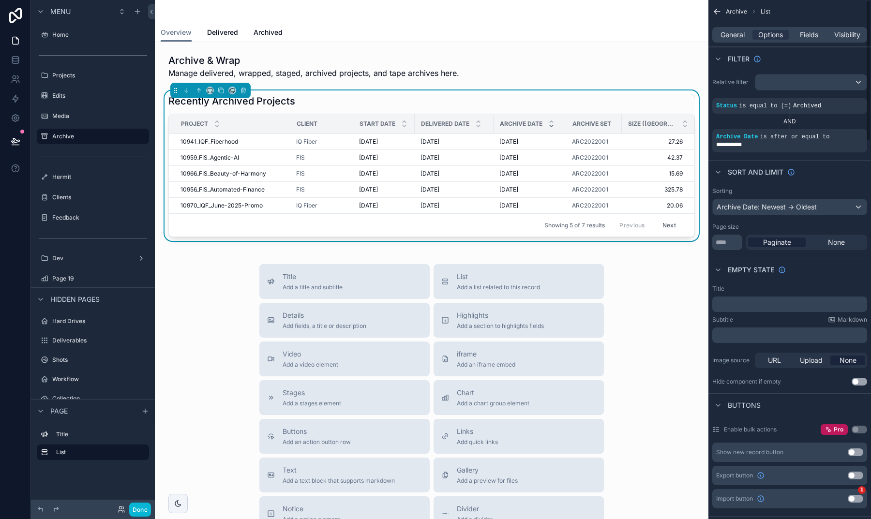
click at [734, 40] on div "General Options Fields Visibility" at bounding box center [789, 34] width 155 height 15
click at [734, 39] on span "General" at bounding box center [732, 35] width 24 height 10
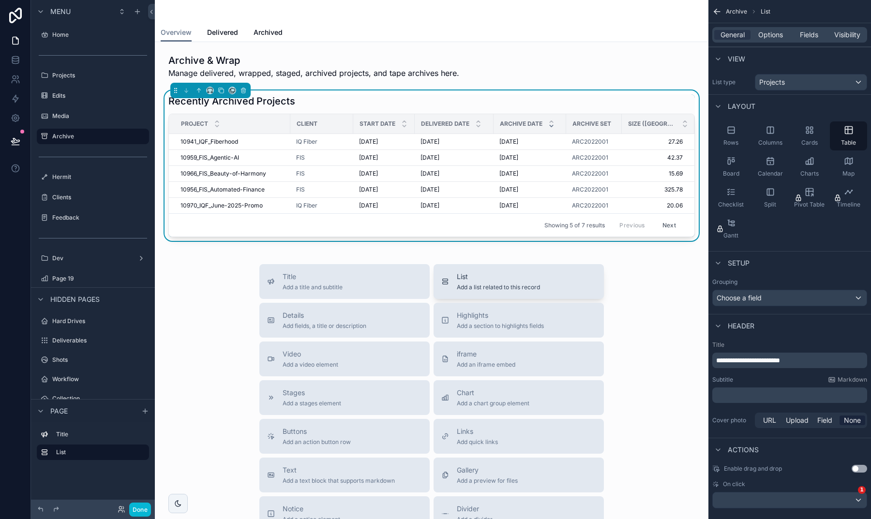
click at [487, 279] on span "List" at bounding box center [498, 277] width 83 height 10
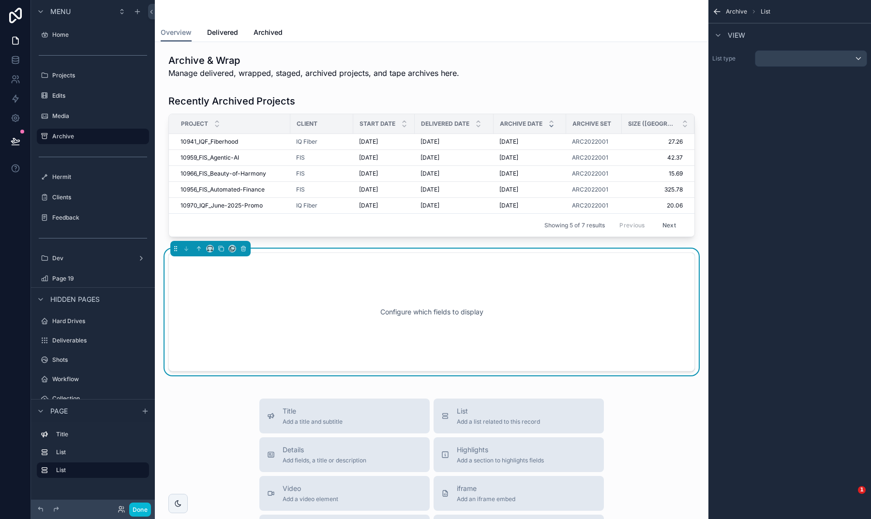
scroll to position [53, 0]
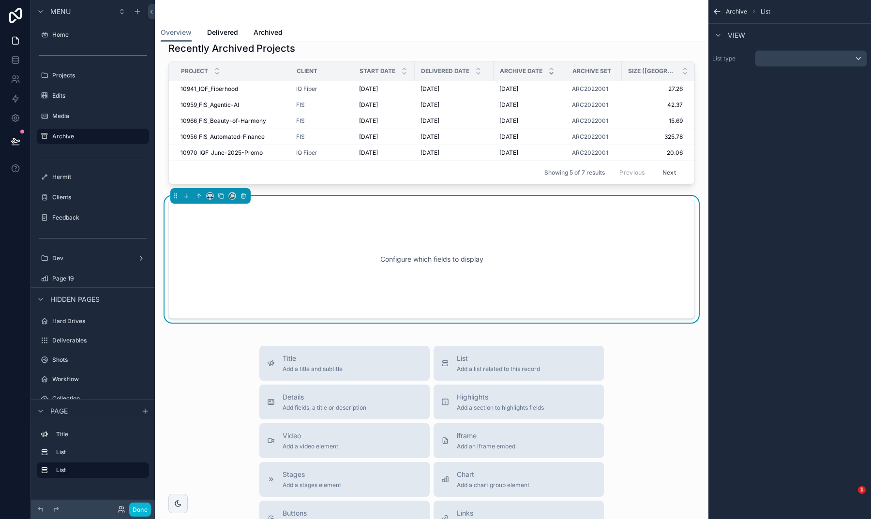
click at [770, 67] on div "List type" at bounding box center [789, 58] width 163 height 24
click at [770, 59] on div "scrollable content" at bounding box center [810, 58] width 111 height 15
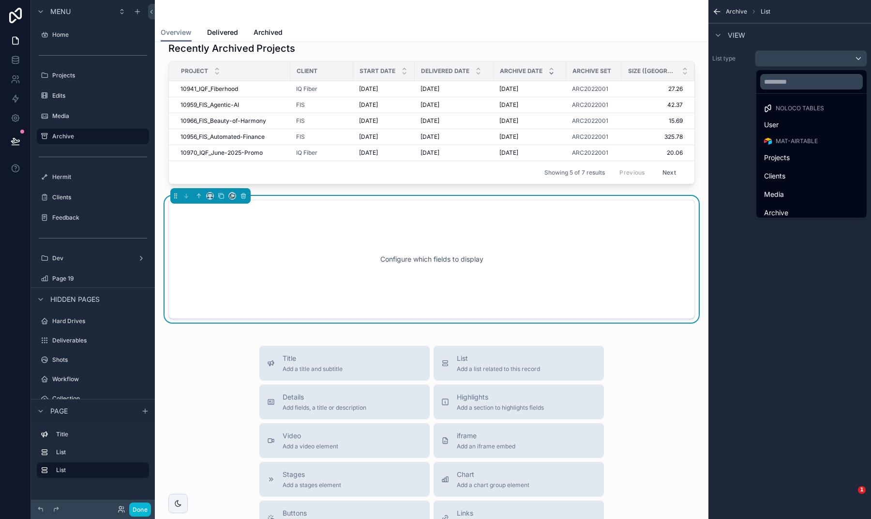
scroll to position [71, 0]
click at [777, 143] on span "Archive" at bounding box center [776, 142] width 24 height 12
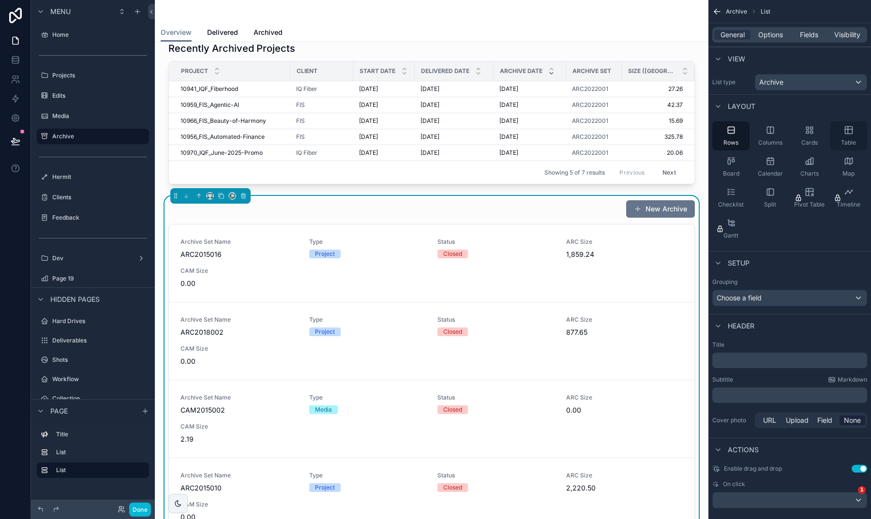
click at [848, 132] on icon "scrollable content" at bounding box center [848, 130] width 0 height 7
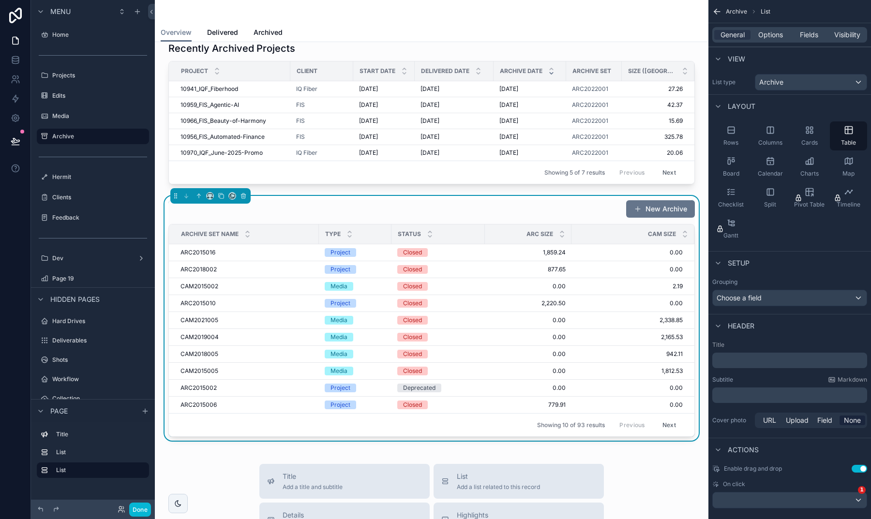
click at [753, 363] on p "﻿" at bounding box center [790, 361] width 149 height 10
